Goal: Information Seeking & Learning: Learn about a topic

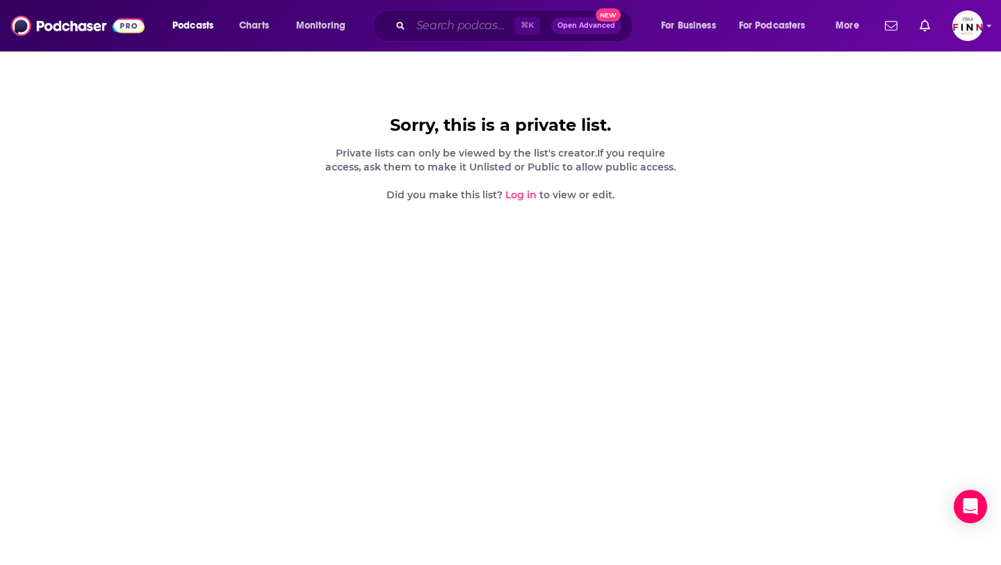
click at [463, 26] on input "Search podcasts, credits, & more..." at bounding box center [463, 26] width 104 height 22
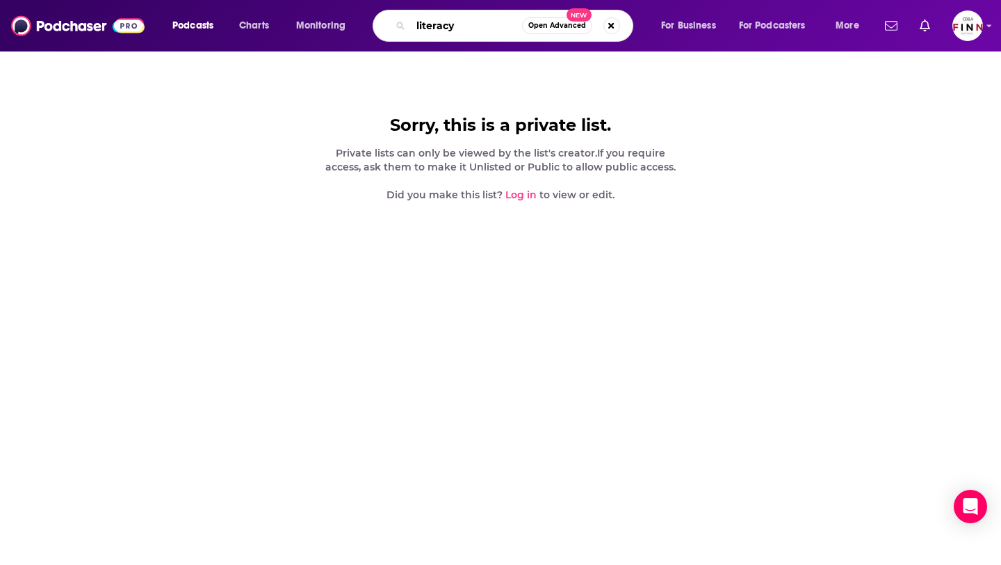
type input "literacy"
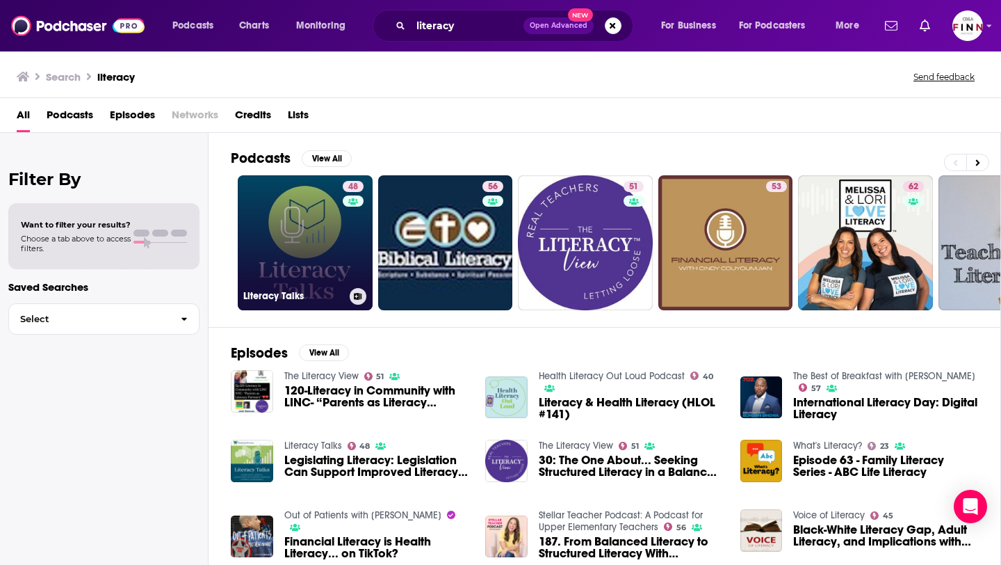
click at [296, 214] on link "48 Literacy Talks" at bounding box center [305, 242] width 135 height 135
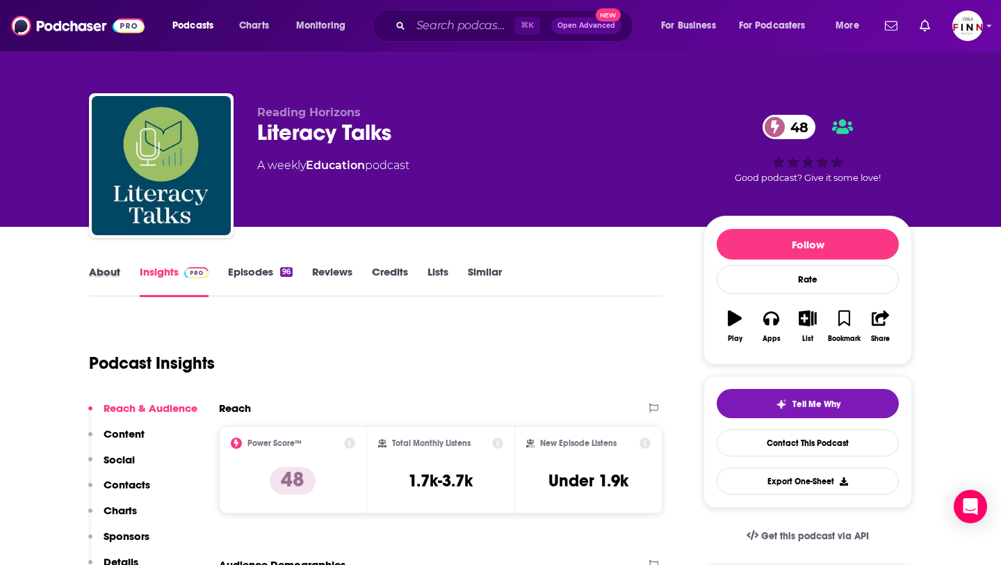
click at [128, 281] on div "About" at bounding box center [114, 281] width 51 height 32
click at [106, 272] on link "About" at bounding box center [104, 281] width 31 height 32
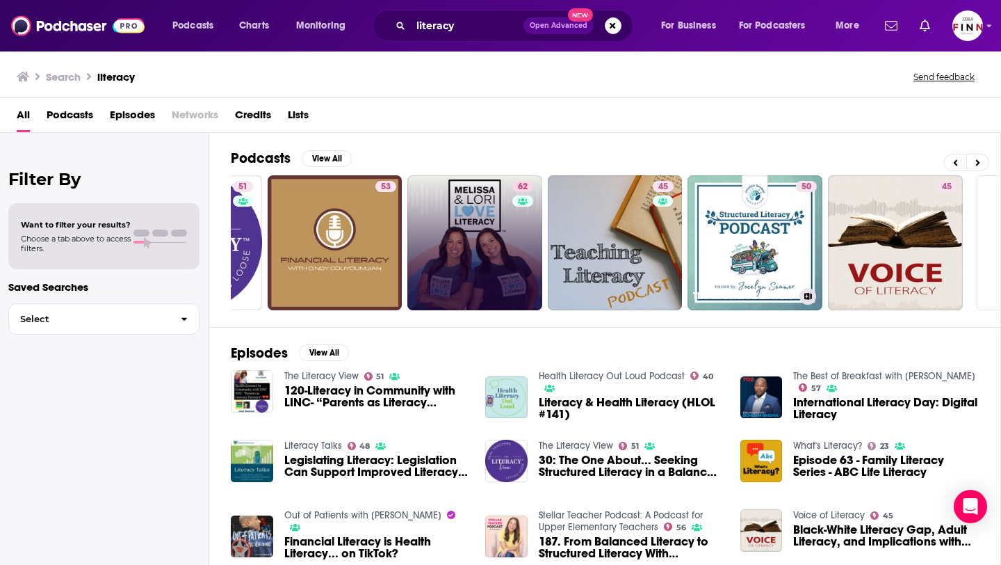
scroll to position [0, 394]
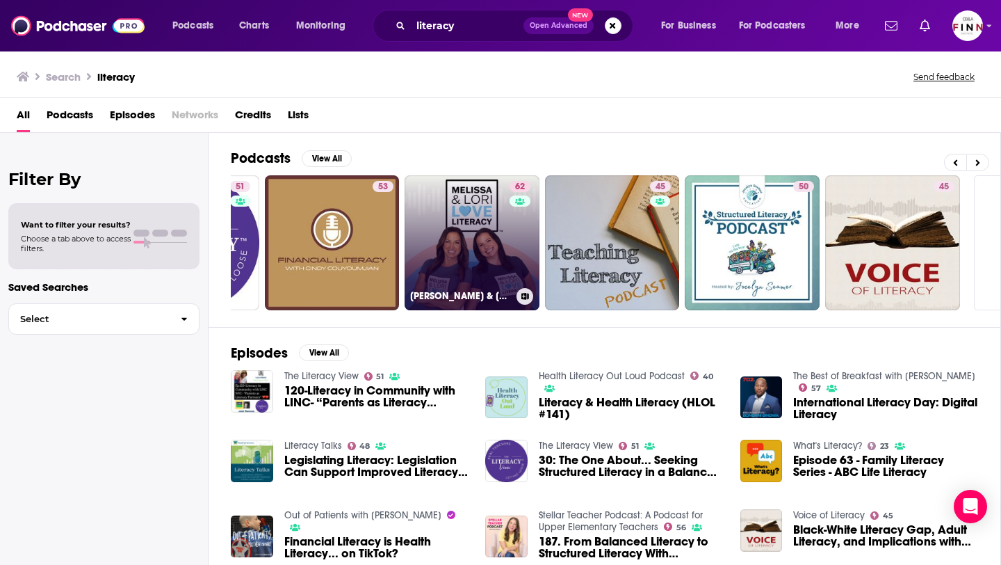
click at [469, 256] on link "62 Melissa & Lori Love Literacy ™" at bounding box center [472, 242] width 135 height 135
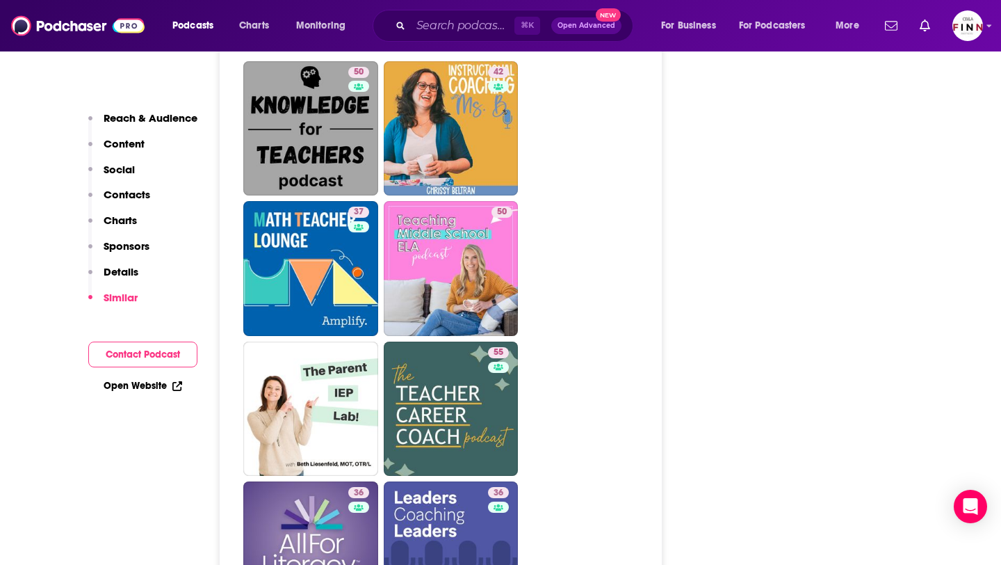
scroll to position [3724, 0]
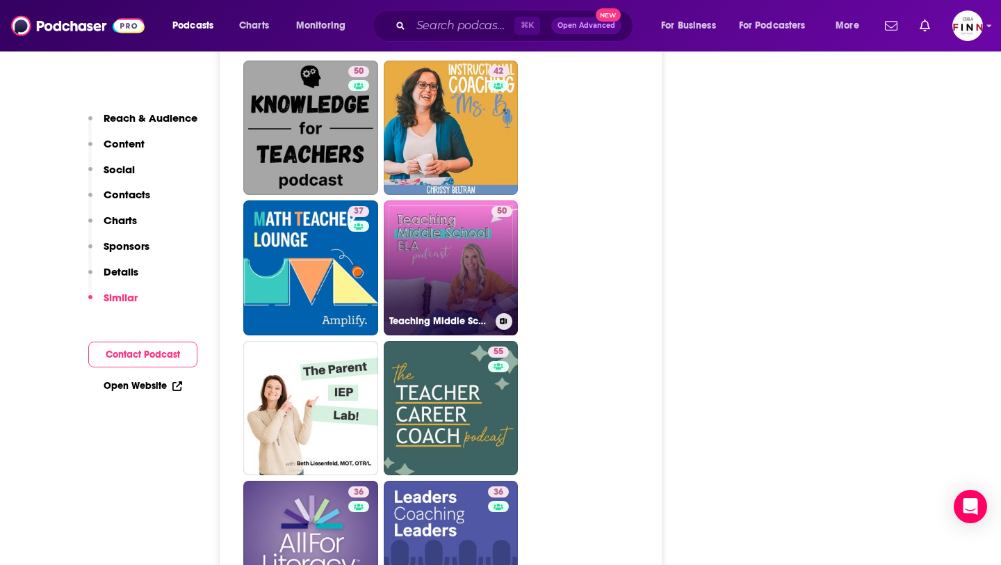
click at [439, 200] on link "50 Teaching Middle School ELA" at bounding box center [451, 267] width 135 height 135
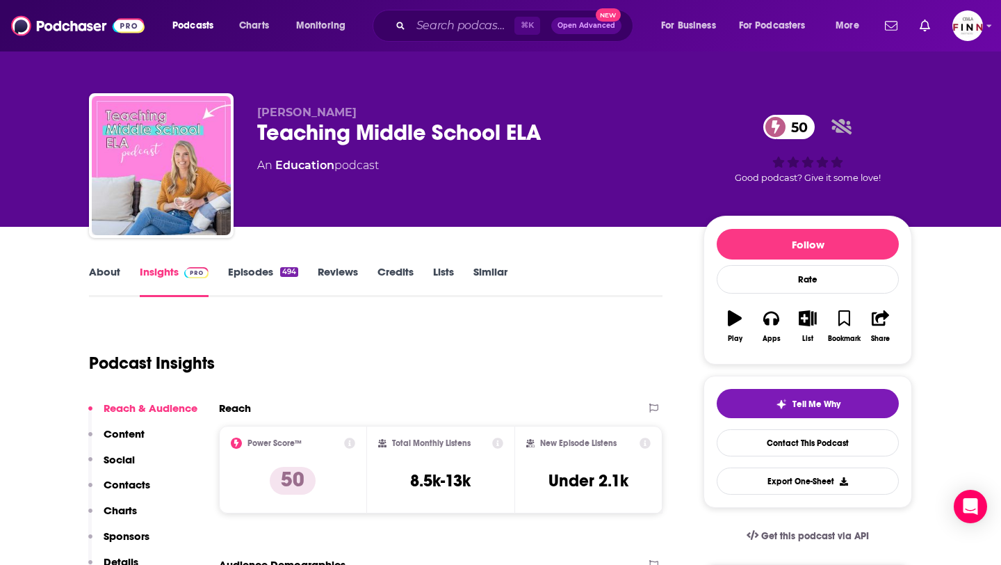
type input "https://www.podchaser.com/podcasts/melissa-lori-love-literacy-853086"
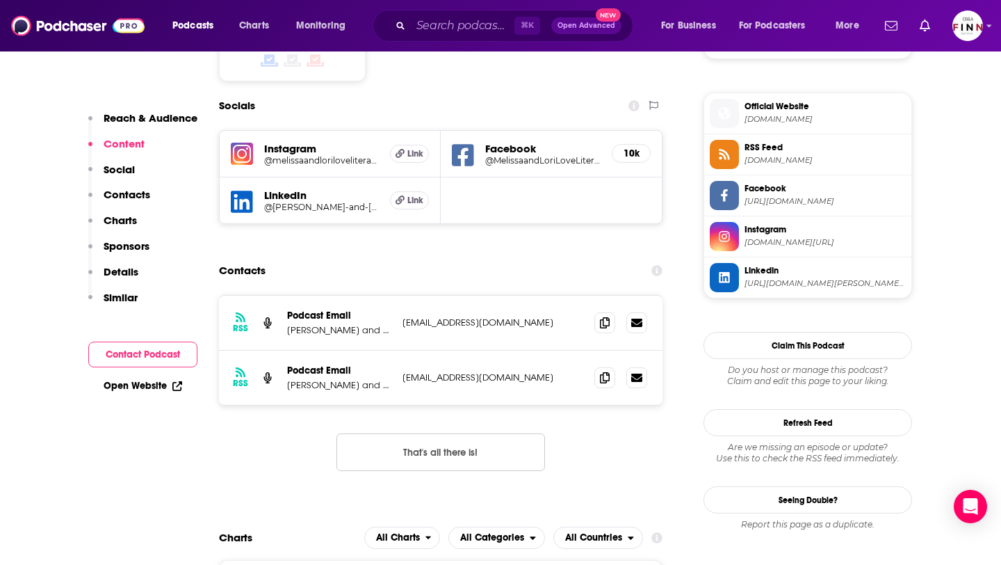
scroll to position [672, 0]
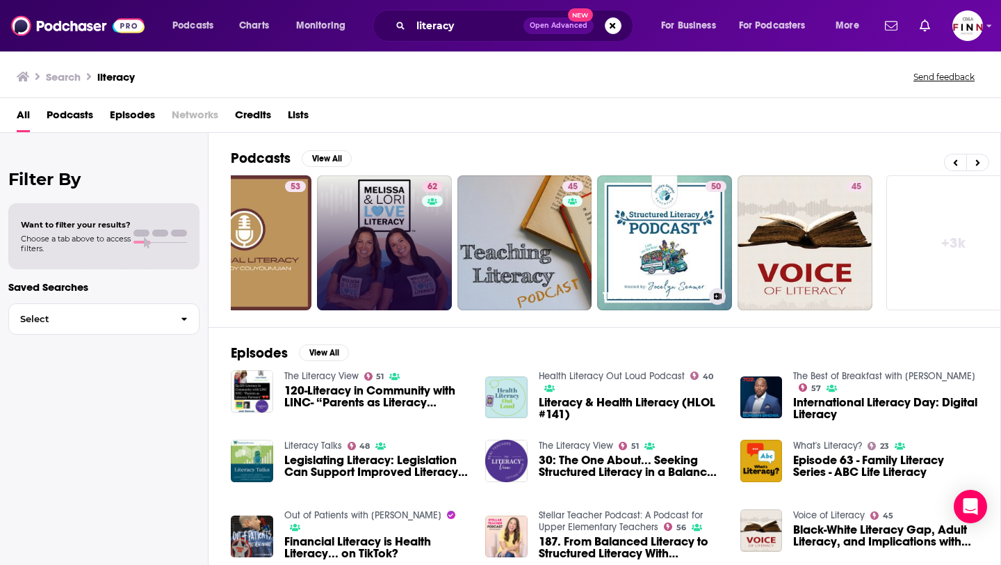
scroll to position [0, 507]
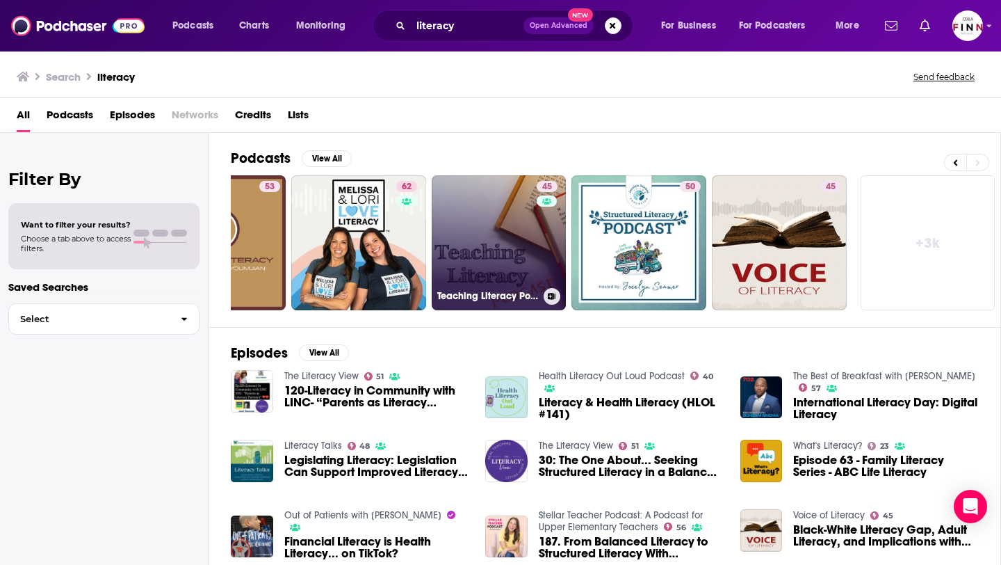
click at [521, 241] on link "45 Teaching Literacy Podcast" at bounding box center [499, 242] width 135 height 135
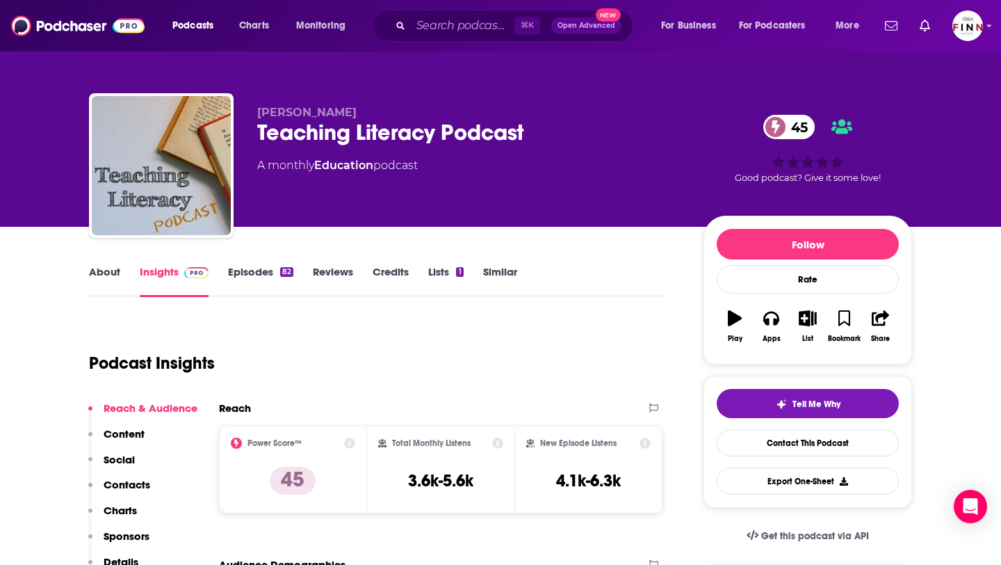
click at [263, 270] on link "Episodes 82" at bounding box center [260, 281] width 65 height 32
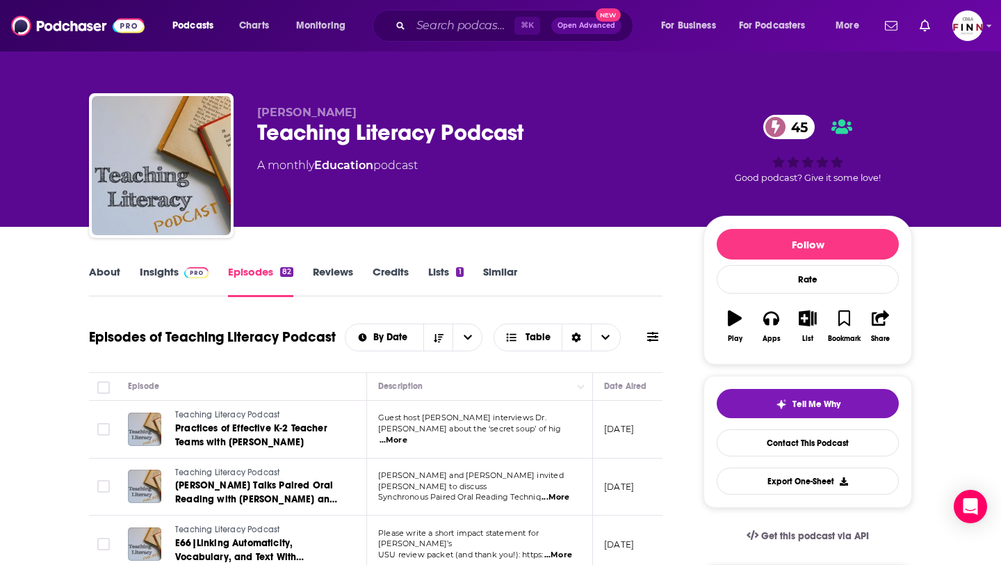
click at [186, 272] on img at bounding box center [196, 272] width 24 height 11
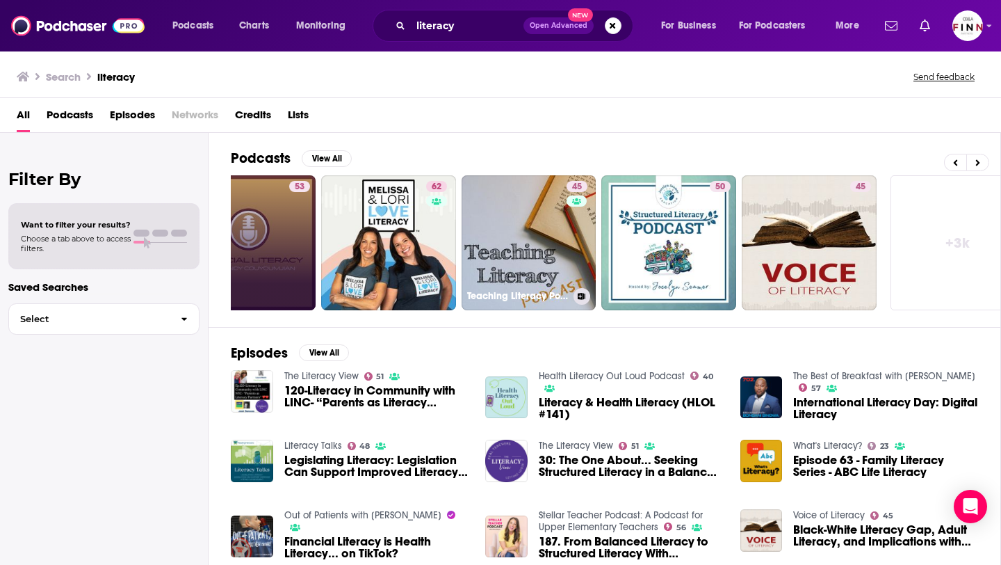
scroll to position [0, 507]
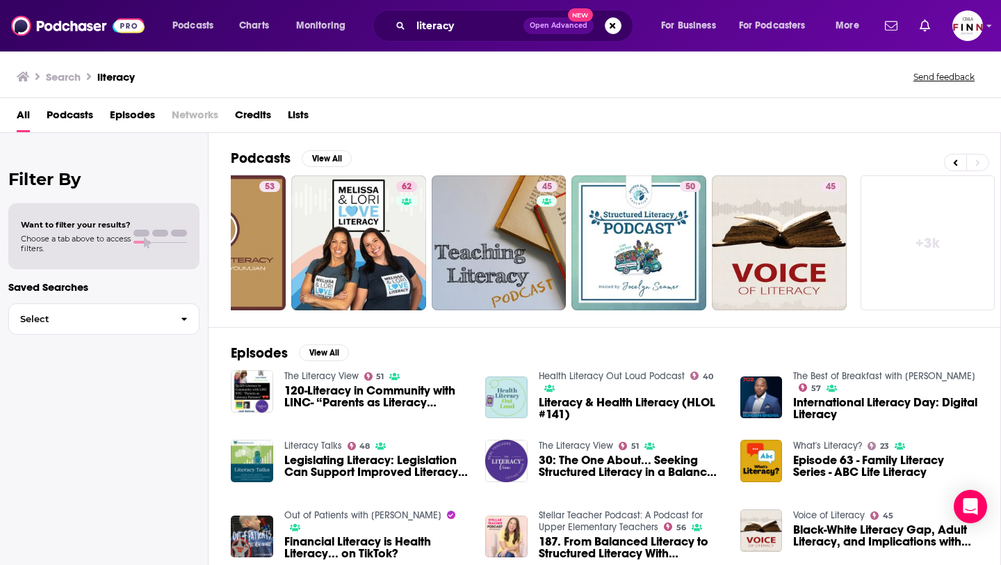
click at [895, 261] on link "+ 3k" at bounding box center [928, 242] width 135 height 135
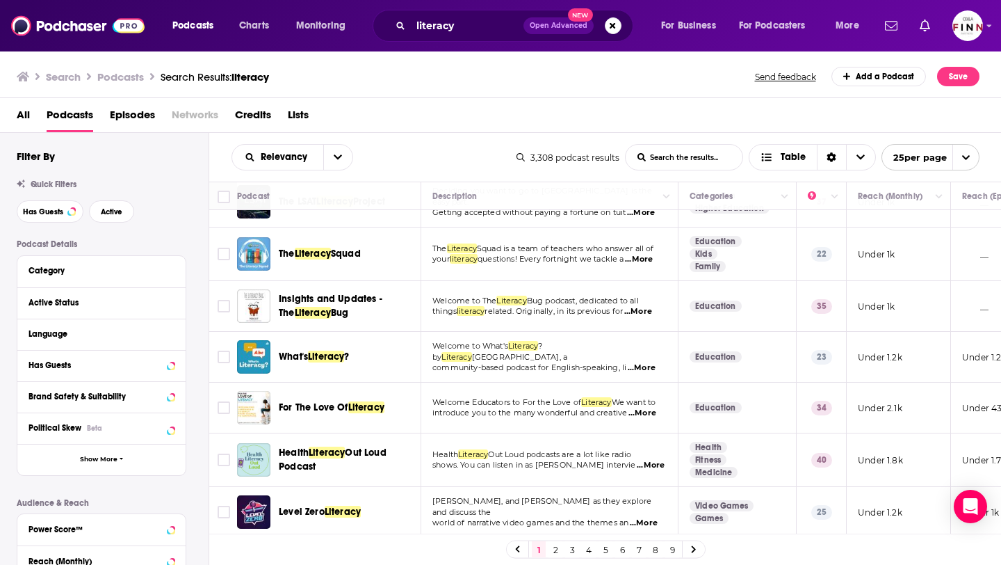
scroll to position [964, 0]
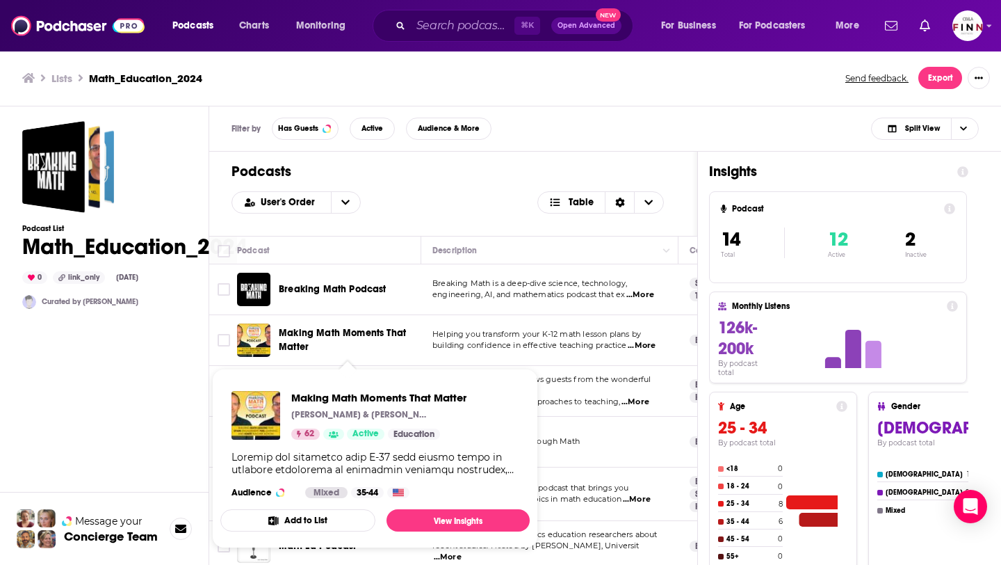
click at [315, 332] on span "Making Math Moments That Matter" at bounding box center [342, 340] width 127 height 26
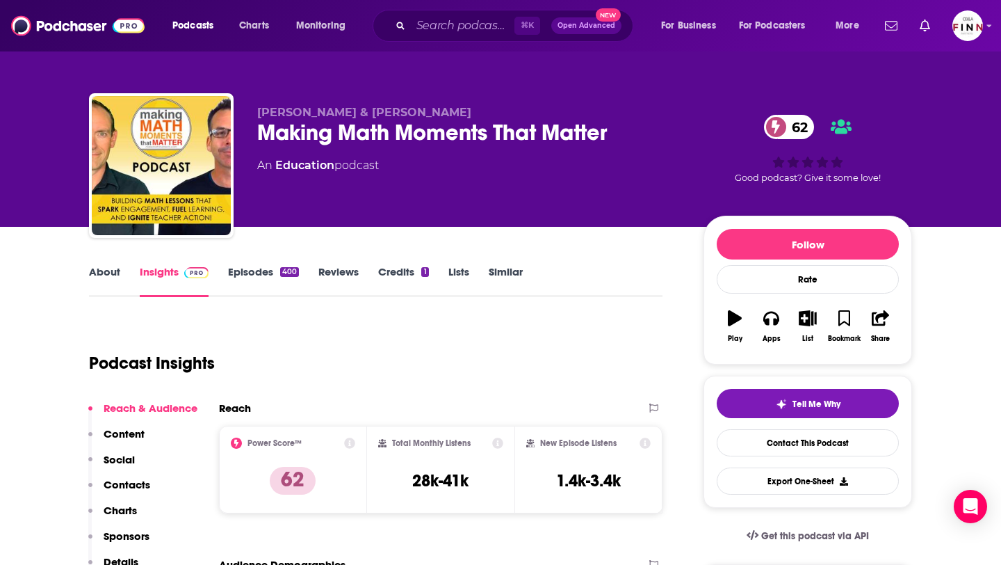
click at [242, 284] on link "Episodes 400" at bounding box center [263, 281] width 71 height 32
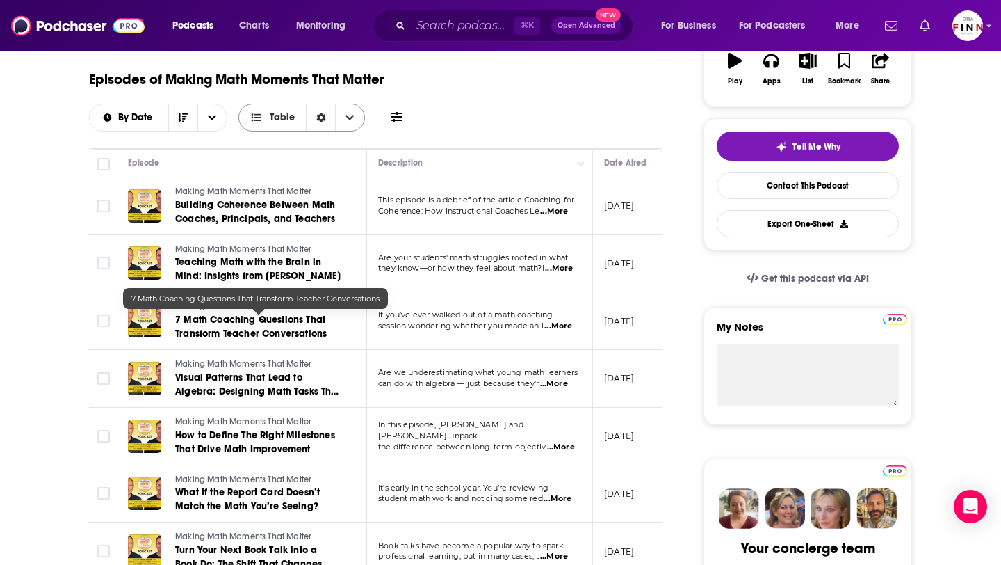
scroll to position [259, 0]
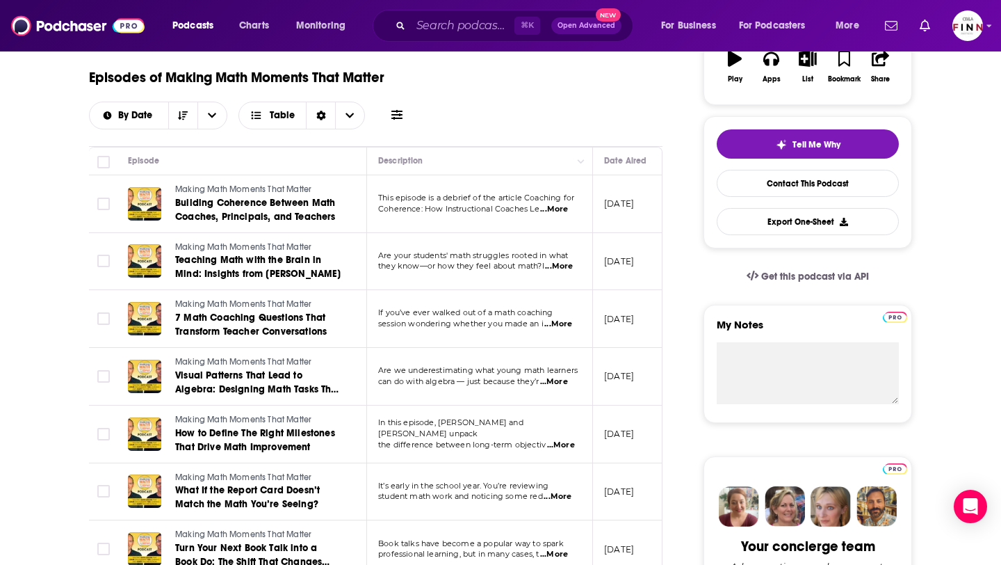
click at [568, 386] on span "...More" at bounding box center [554, 381] width 28 height 11
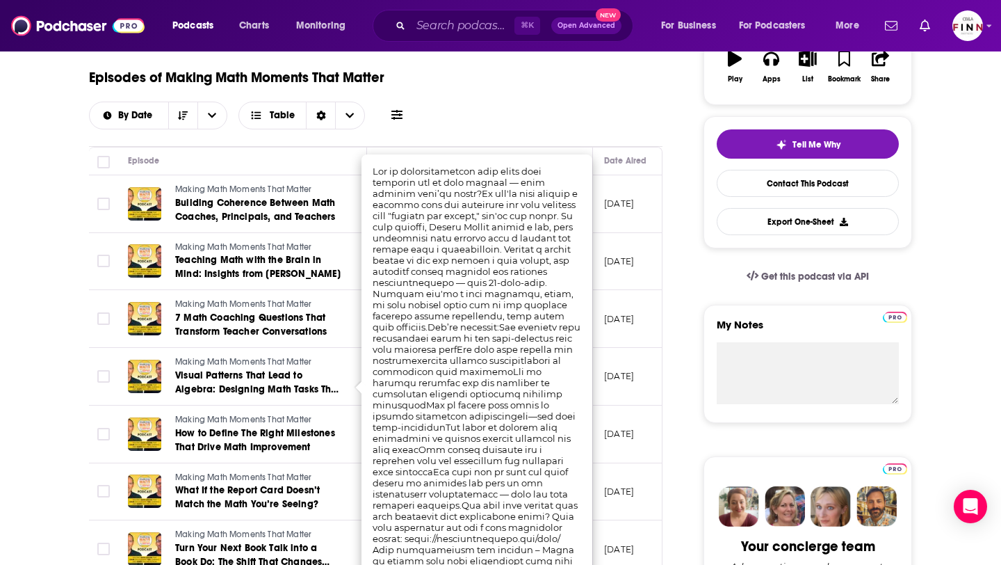
click at [603, 122] on div "Episodes of Making Math Moments That Matter By Date Table" at bounding box center [376, 95] width 574 height 70
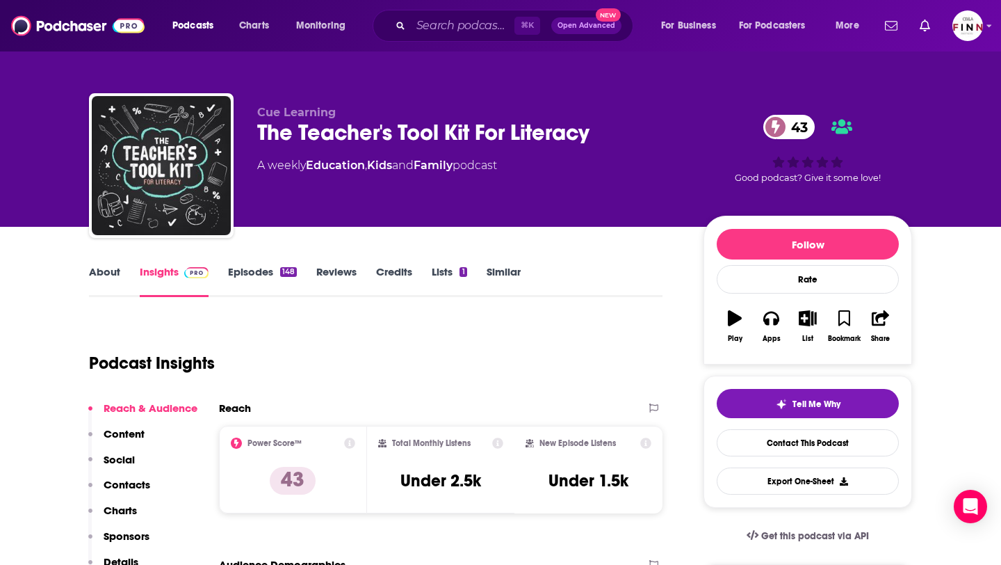
click at [245, 266] on link "Episodes 148" at bounding box center [262, 281] width 69 height 32
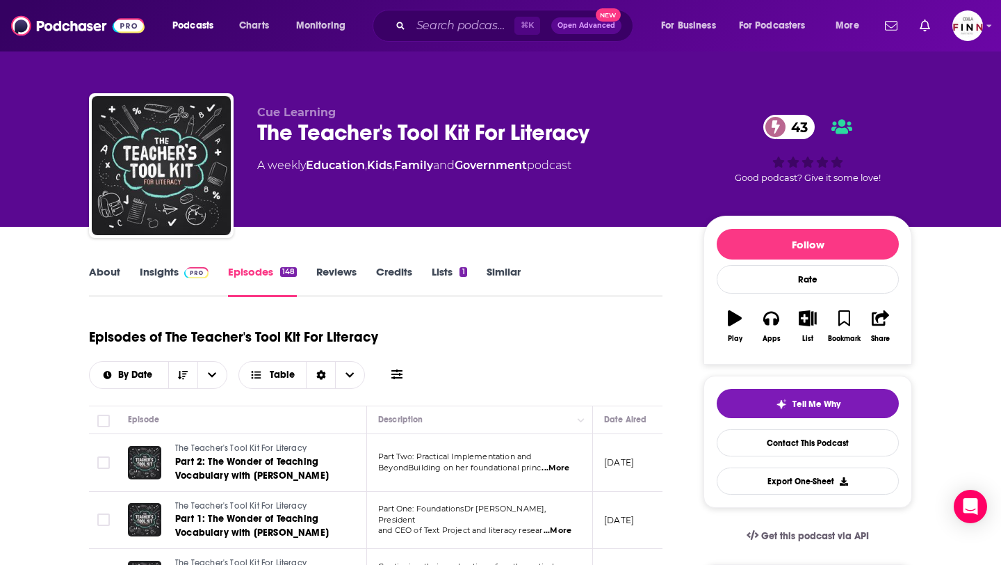
click at [183, 274] on span at bounding box center [194, 271] width 30 height 13
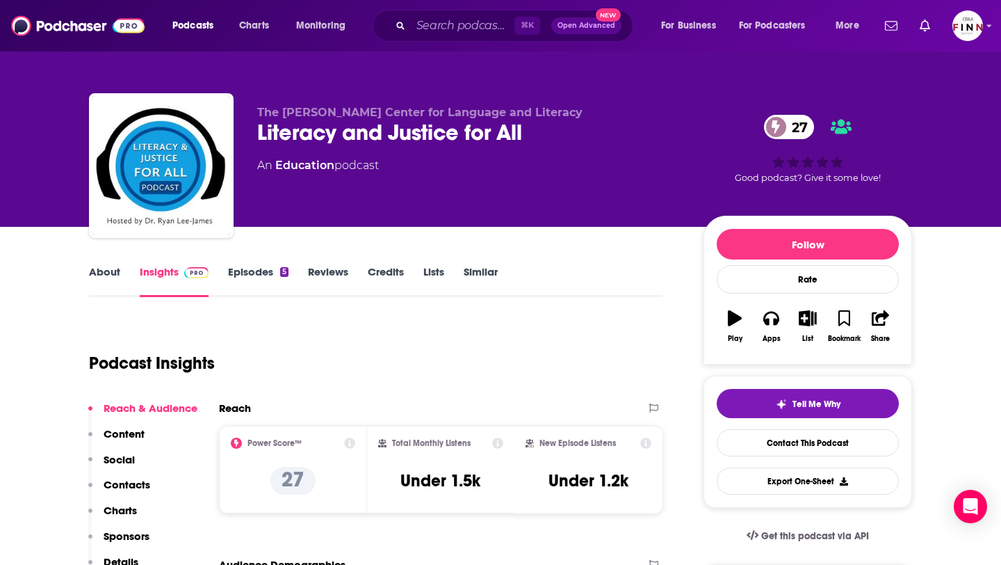
click at [246, 274] on link "Episodes 5" at bounding box center [258, 281] width 60 height 32
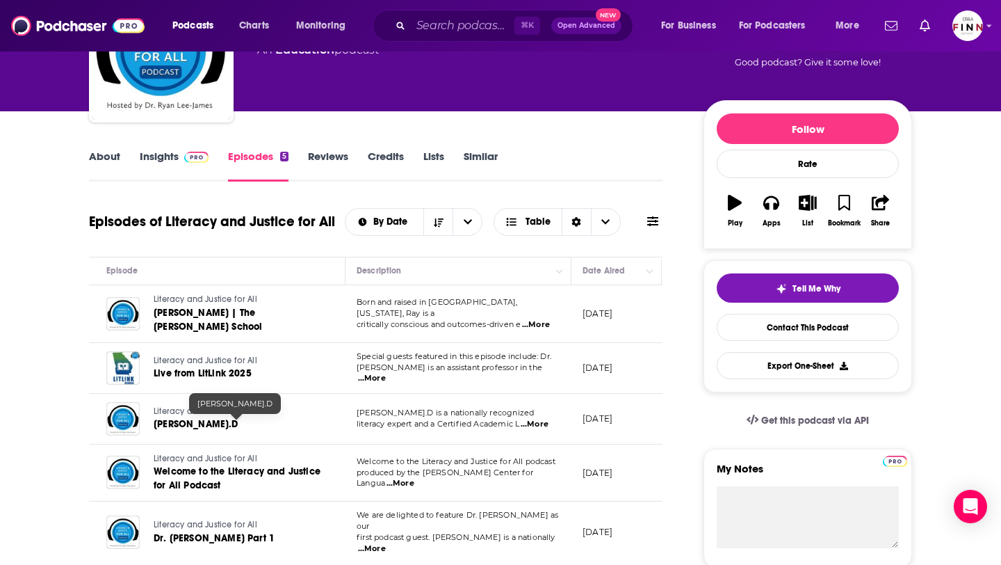
scroll to position [117, 0]
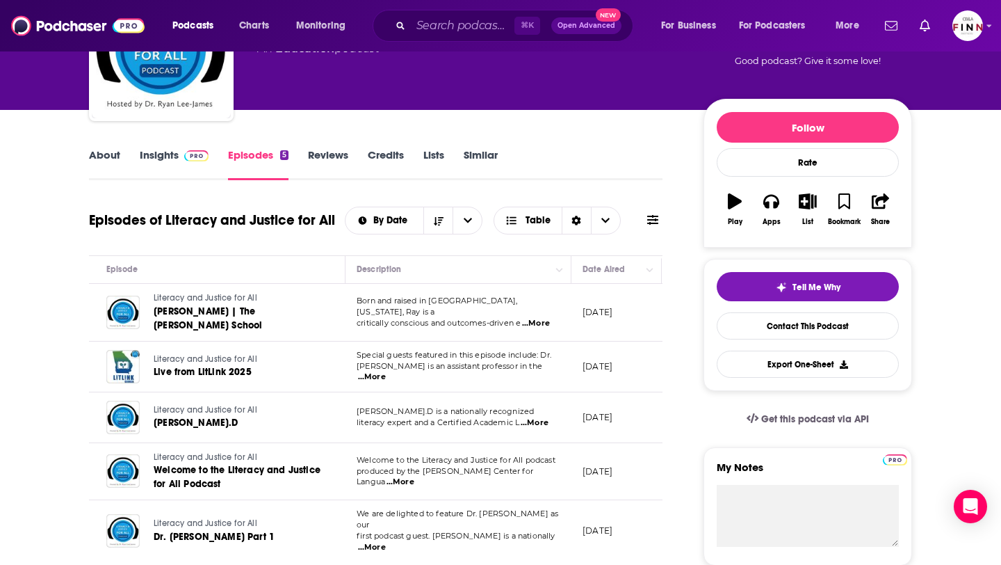
click at [414, 476] on span "...More" at bounding box center [401, 481] width 28 height 11
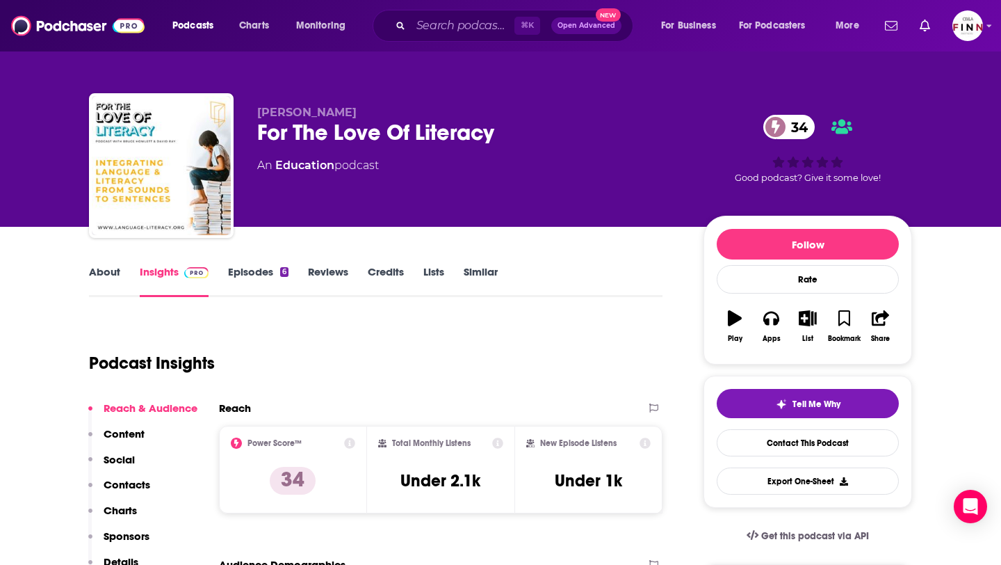
click at [250, 263] on div "About Insights Episodes 6 Reviews Credits Lists Similar" at bounding box center [376, 280] width 574 height 34
click at [248, 271] on link "Episodes 6" at bounding box center [258, 281] width 60 height 32
